Goal: Transaction & Acquisition: Purchase product/service

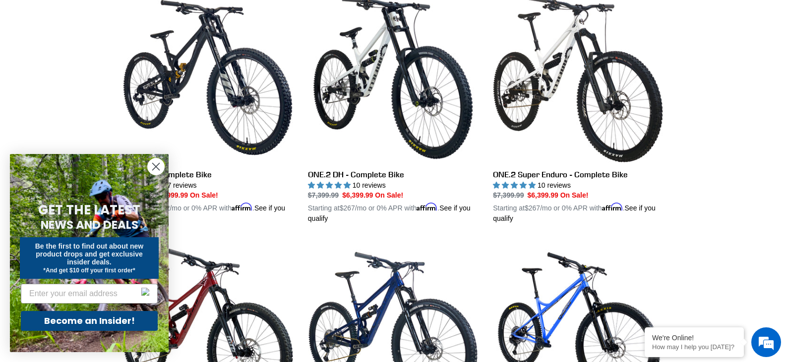
click at [156, 168] on icon "Close dialog" at bounding box center [156, 167] width 7 height 7
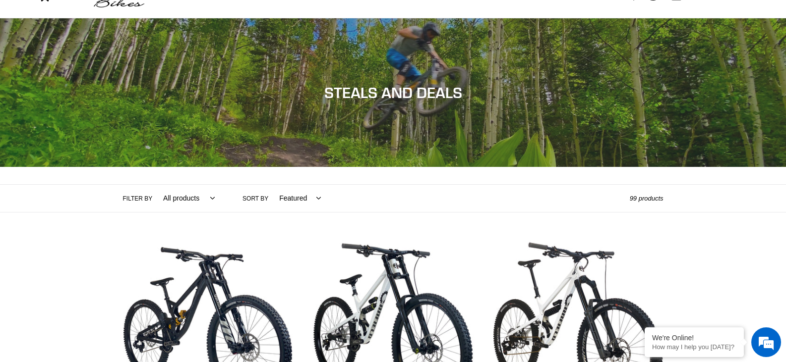
scroll to position [50, 0]
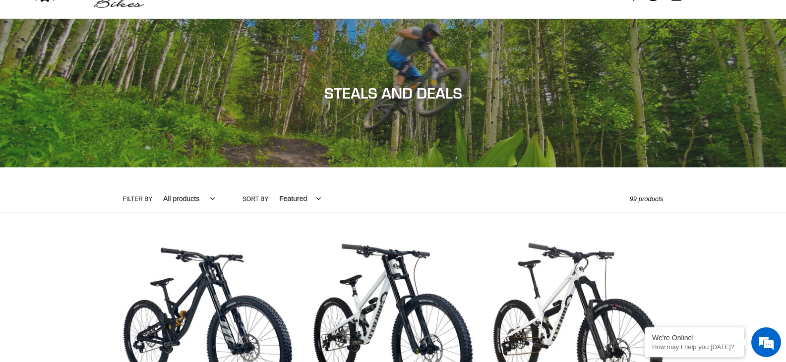
click at [206, 200] on select "All products 275 29er Axle balance BFCM23 BFCM24 BOGO23 CBF Chain Components Cr…" at bounding box center [186, 198] width 64 height 27
click at [289, 196] on select "Featured Best selling Alphabetically, A-Z Alphabetically, Z-A Price, low to hig…" at bounding box center [297, 198] width 55 height 27
select select "price-ascending"
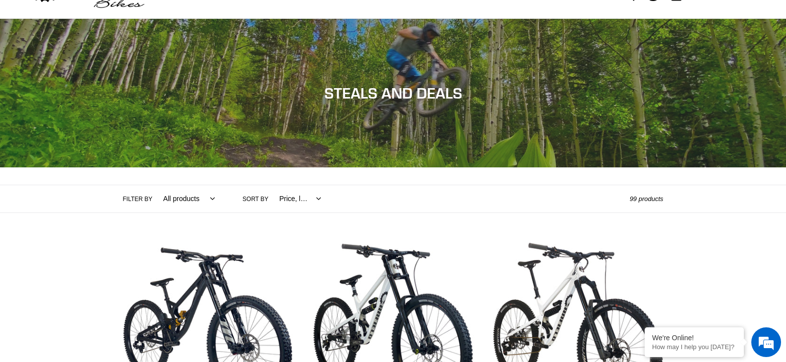
click at [270, 185] on select "Featured Best selling Alphabetically, A-Z Alphabetically, Z-A Price, low to hig…" at bounding box center [297, 198] width 55 height 27
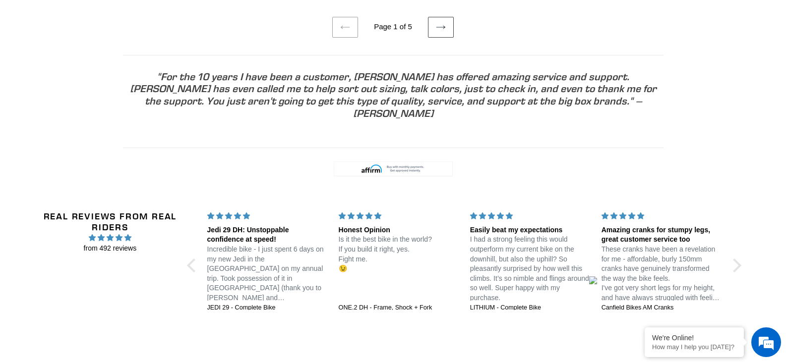
scroll to position [2078, 0]
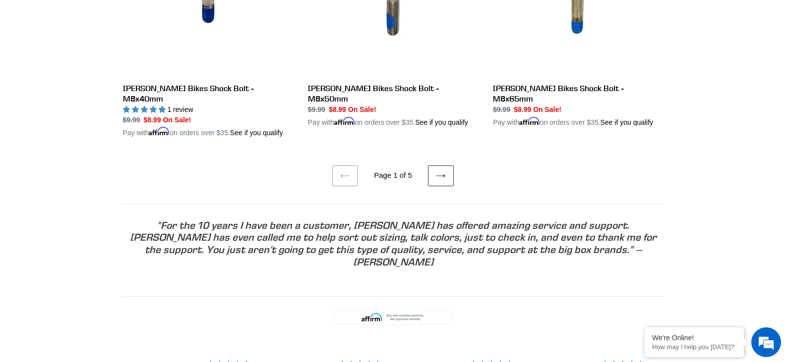
click at [445, 171] on icon at bounding box center [441, 176] width 10 height 10
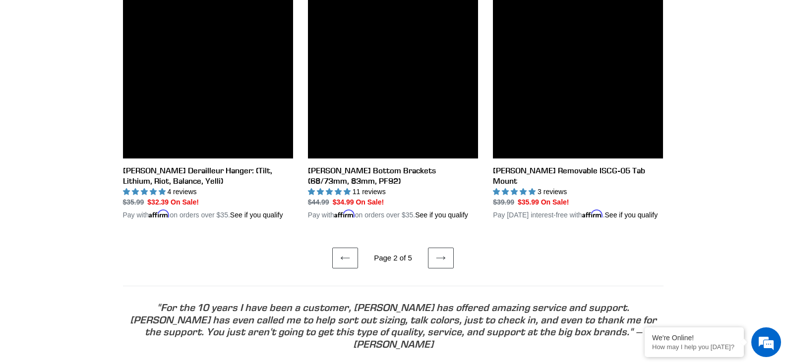
scroll to position [1984, 0]
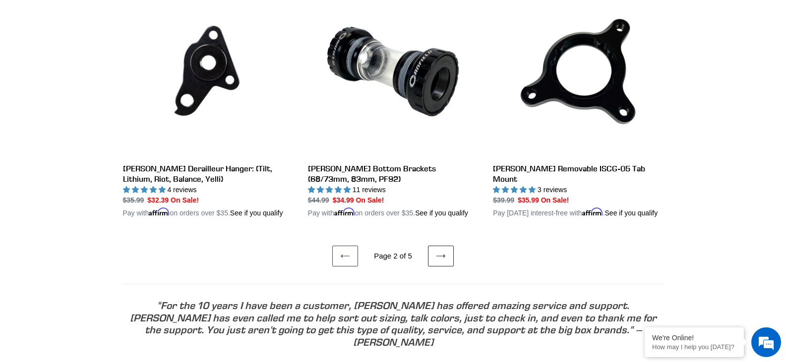
click at [434, 246] on link "Next page" at bounding box center [441, 256] width 26 height 21
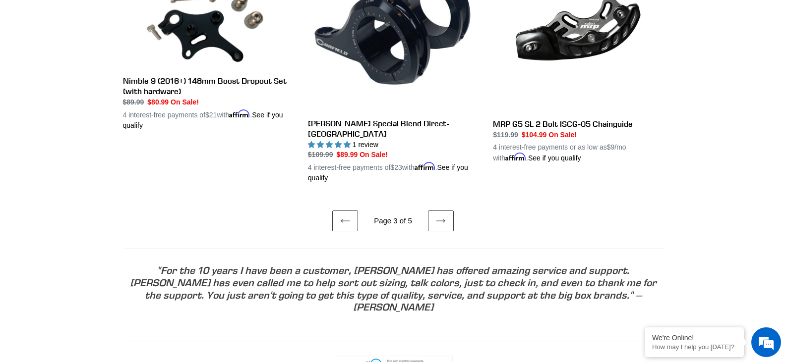
scroll to position [2247, 0]
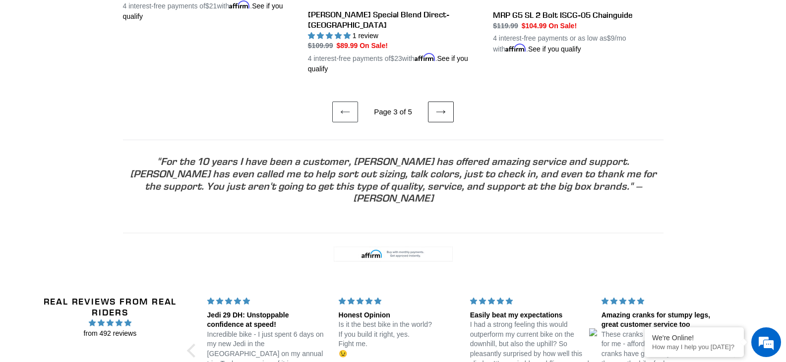
click at [447, 122] on link "Next page" at bounding box center [441, 112] width 26 height 21
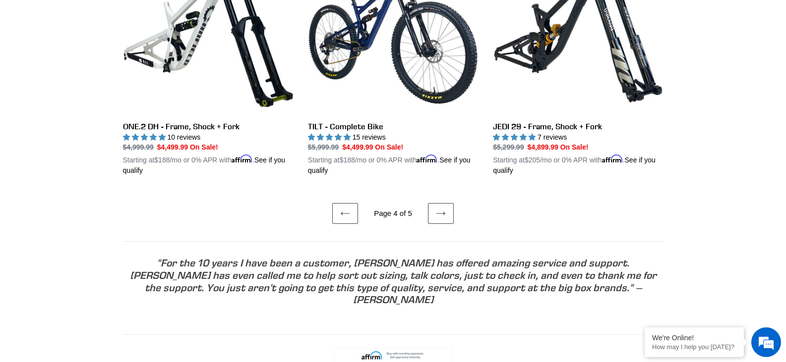
scroll to position [2124, 0]
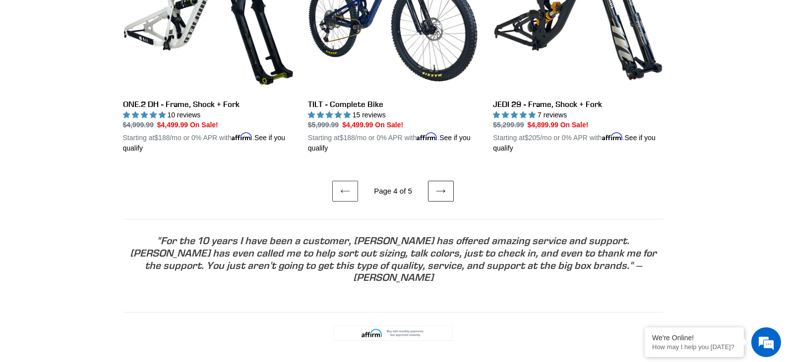
click at [437, 181] on link "Next page" at bounding box center [441, 191] width 26 height 21
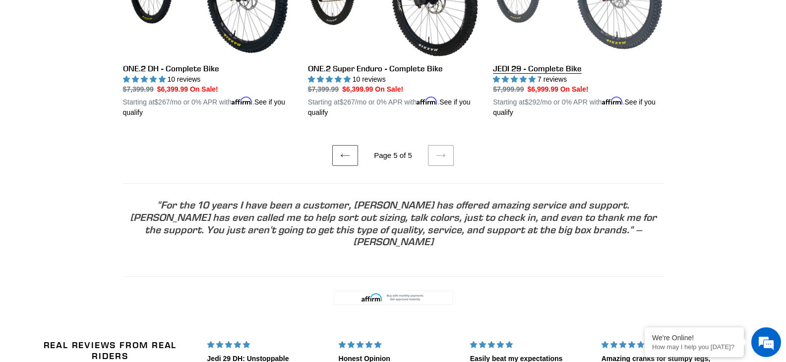
scroll to position [545, 0]
